Goal: Information Seeking & Learning: Find specific fact

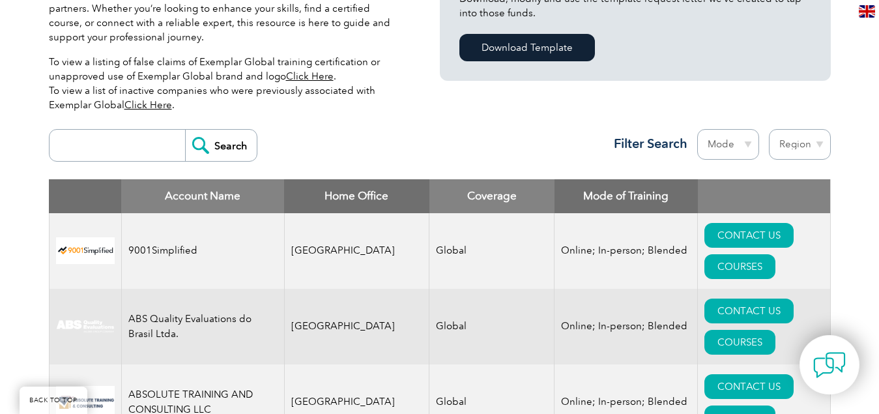
scroll to position [391, 0]
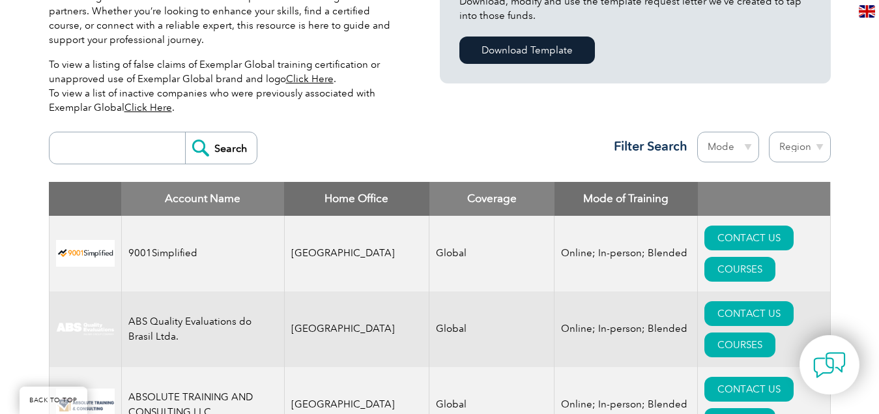
click at [811, 140] on select "Region [GEOGRAPHIC_DATA] [GEOGRAPHIC_DATA] [GEOGRAPHIC_DATA] [GEOGRAPHIC_DATA] …" at bounding box center [800, 147] width 62 height 31
select select "[GEOGRAPHIC_DATA]"
click at [769, 132] on select "Region [GEOGRAPHIC_DATA] [GEOGRAPHIC_DATA] [GEOGRAPHIC_DATA] [GEOGRAPHIC_DATA] …" at bounding box center [800, 147] width 62 height 31
click at [805, 148] on select "Region Australia Bahrain Bangladesh Brazil Canada Colombia Dominican Republic E…" at bounding box center [800, 147] width 62 height 31
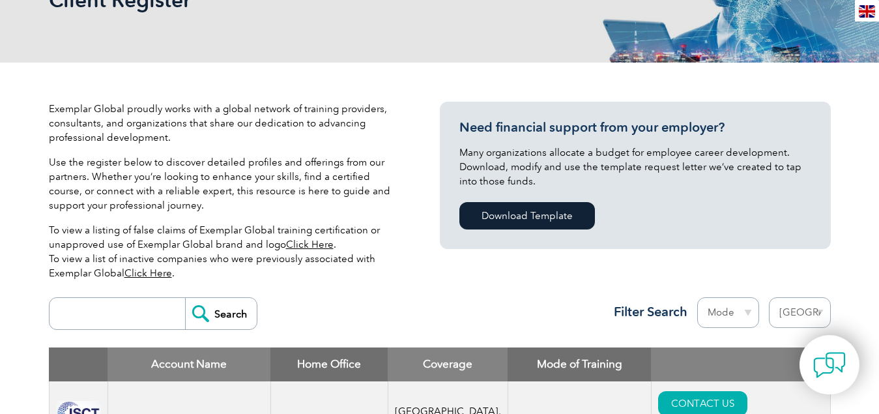
scroll to position [261, 0]
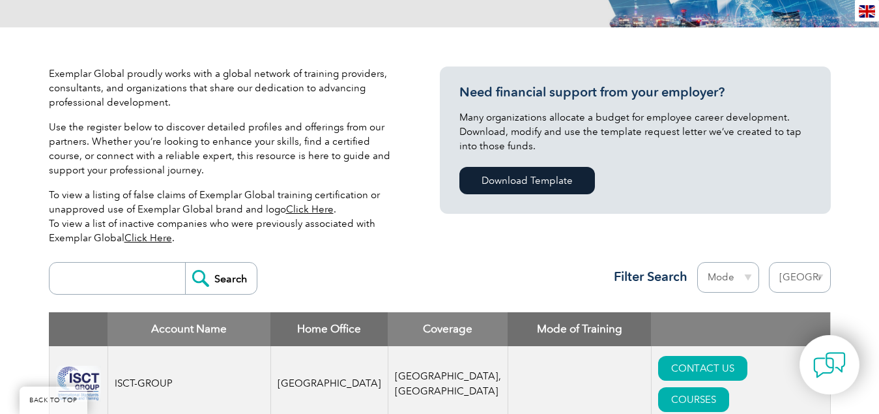
click at [810, 271] on select "Region [GEOGRAPHIC_DATA] [GEOGRAPHIC_DATA] [GEOGRAPHIC_DATA] [GEOGRAPHIC_DATA] …" at bounding box center [800, 277] width 62 height 31
select select "[GEOGRAPHIC_DATA]"
click at [769, 262] on select "Region [GEOGRAPHIC_DATA] [GEOGRAPHIC_DATA] [GEOGRAPHIC_DATA] [GEOGRAPHIC_DATA] …" at bounding box center [800, 277] width 62 height 31
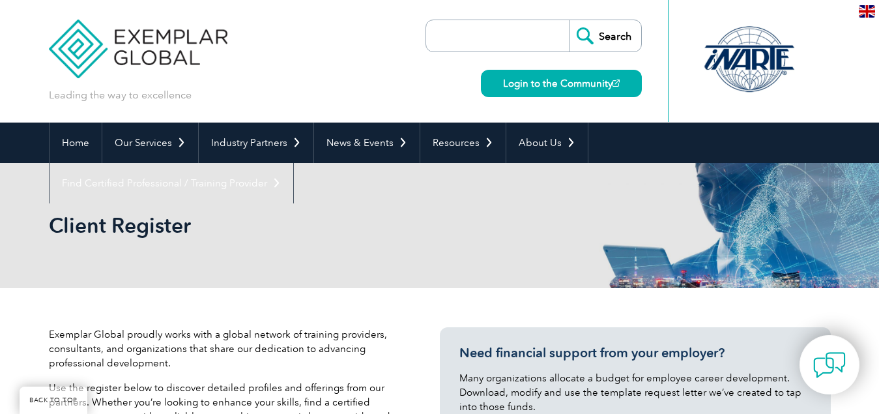
select select "[GEOGRAPHIC_DATA]"
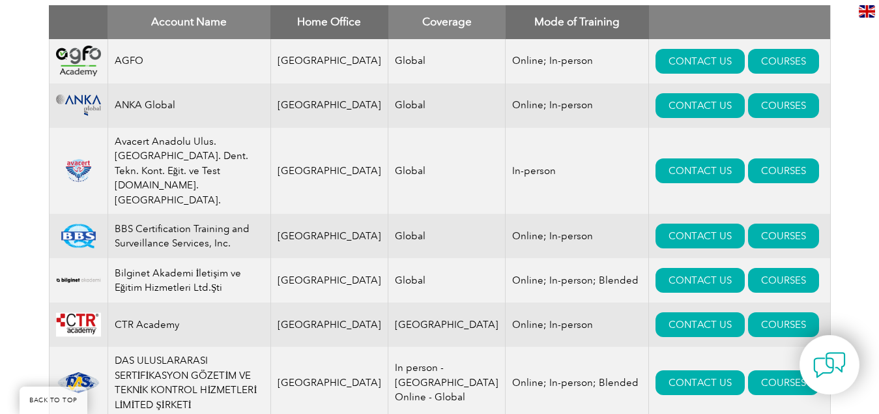
scroll to position [488, 0]
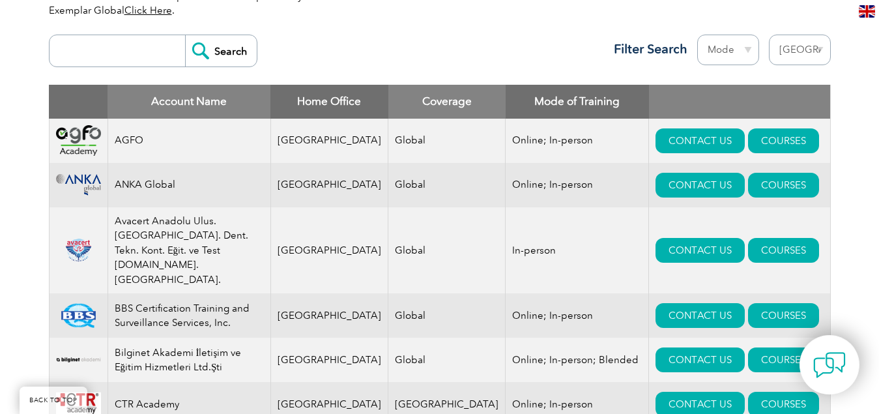
click at [788, 54] on select "Region [GEOGRAPHIC_DATA] [GEOGRAPHIC_DATA] [GEOGRAPHIC_DATA] [GEOGRAPHIC_DATA] …" at bounding box center [800, 50] width 62 height 31
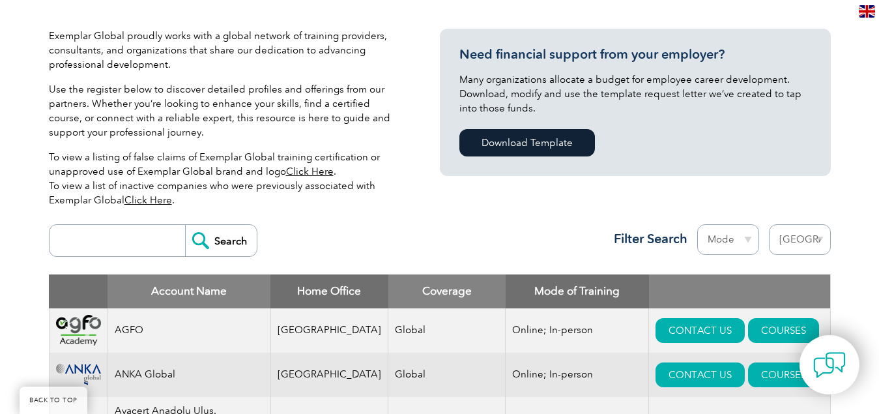
scroll to position [423, 0]
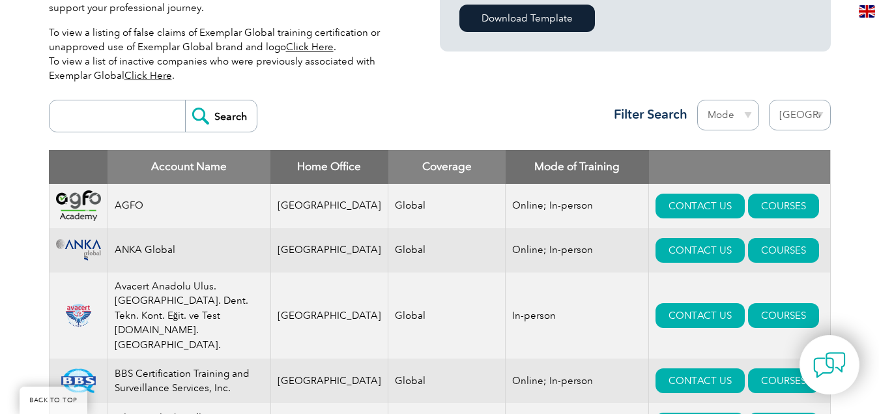
click at [815, 121] on select "Region Australia Bahrain Bangladesh Brazil Canada Colombia Dominican Republic E…" at bounding box center [800, 115] width 62 height 31
select select
click at [769, 100] on select "Region Australia Bahrain Bangladesh Brazil Canada Colombia Dominican Republic E…" at bounding box center [800, 115] width 62 height 31
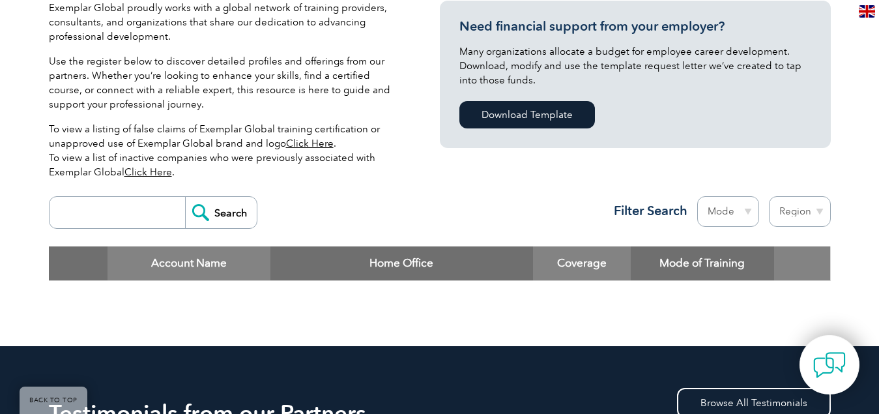
scroll to position [326, 0]
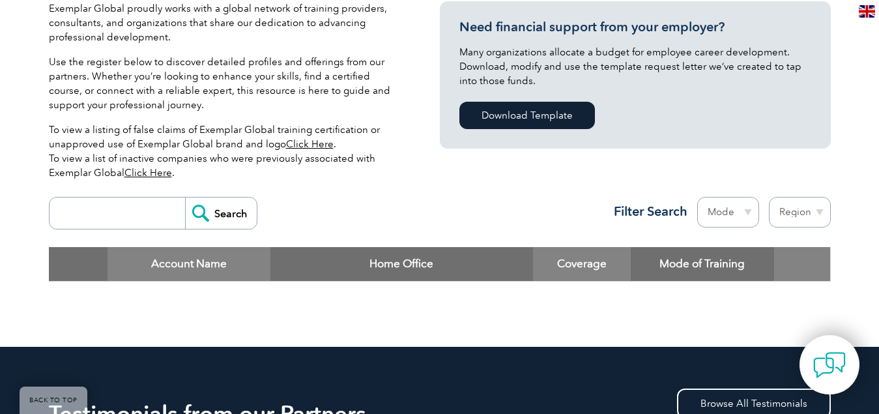
click at [114, 200] on input "search" at bounding box center [120, 212] width 129 height 31
type input "integral"
click at [224, 212] on input "Search" at bounding box center [221, 212] width 72 height 31
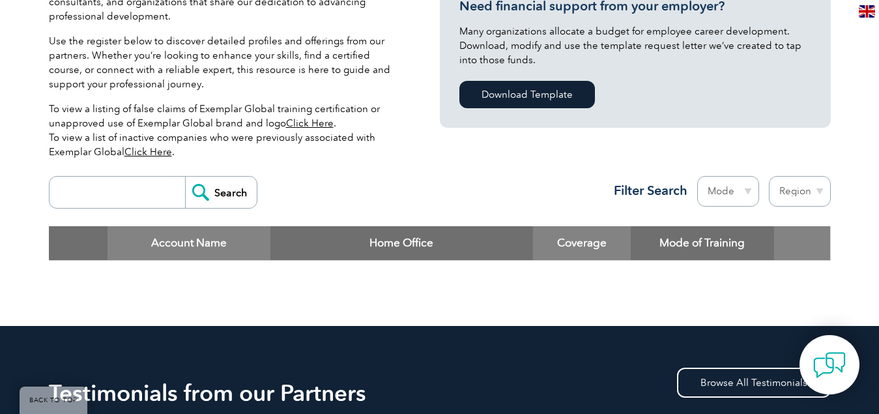
scroll to position [326, 0]
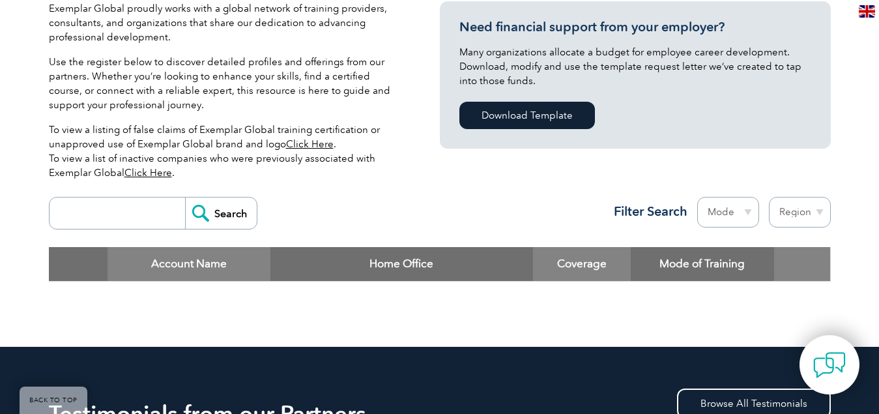
click at [106, 203] on input "search" at bounding box center [120, 212] width 129 height 31
type input "bureau"
click at [209, 210] on input "Search" at bounding box center [221, 212] width 72 height 31
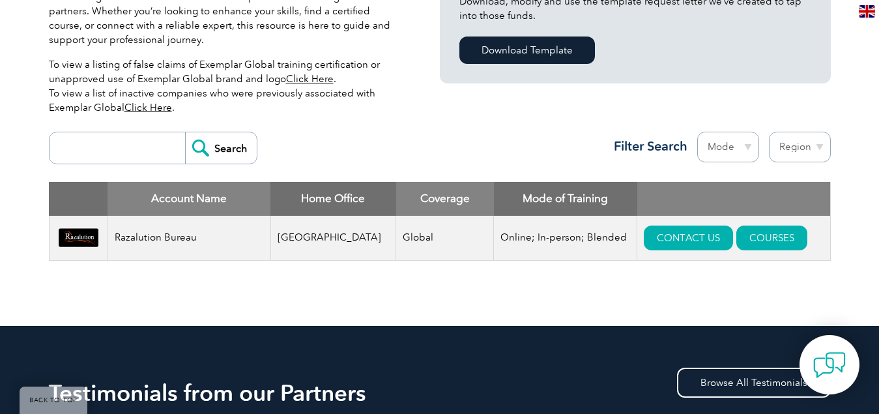
scroll to position [456, 0]
